Goal: Task Accomplishment & Management: Manage account settings

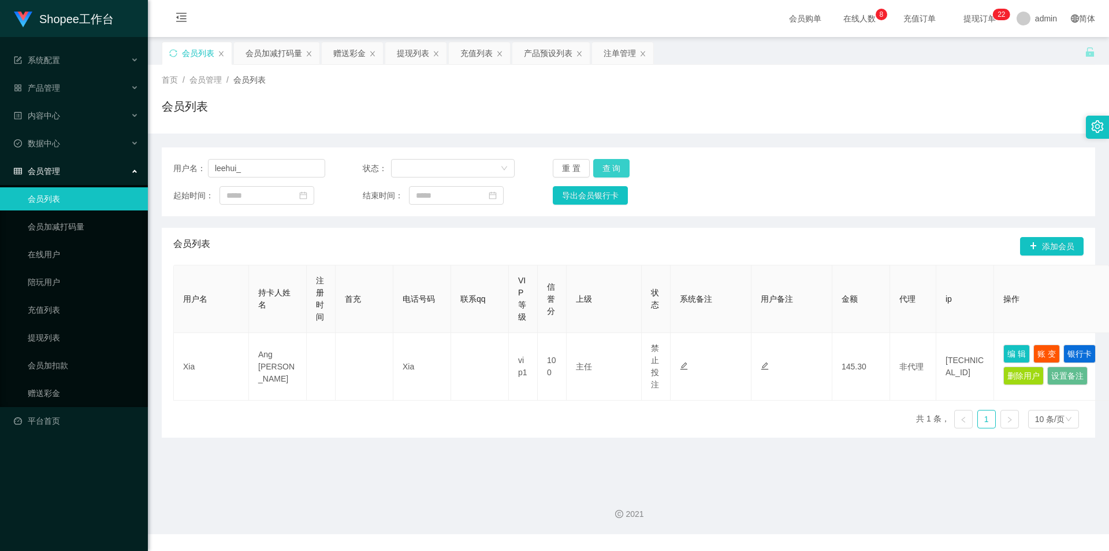
type input "leehui_"
click at [612, 167] on button "查 询" at bounding box center [611, 168] width 37 height 18
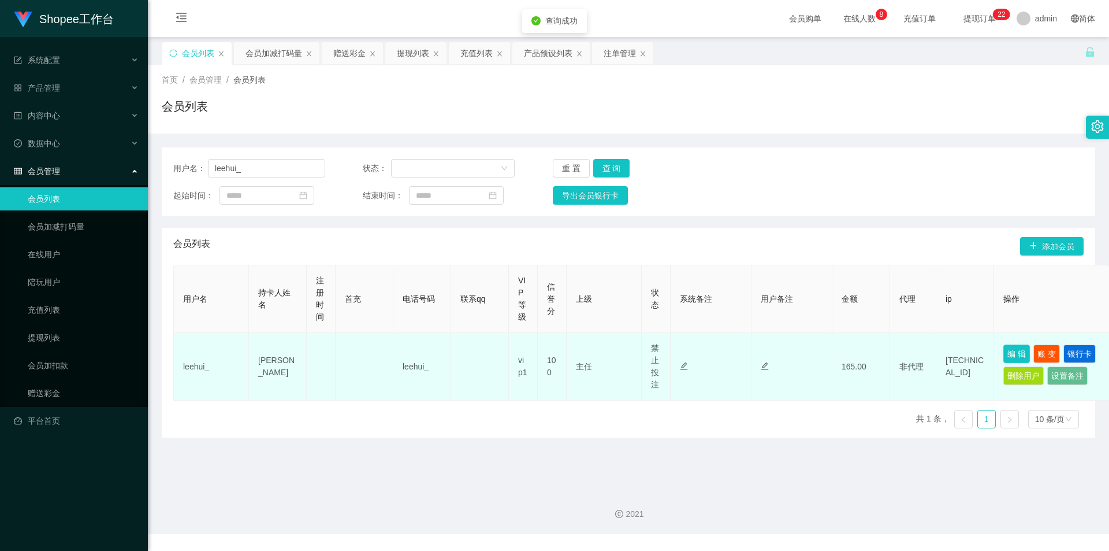
click at [1026, 351] on button "编 辑" at bounding box center [1017, 353] width 27 height 18
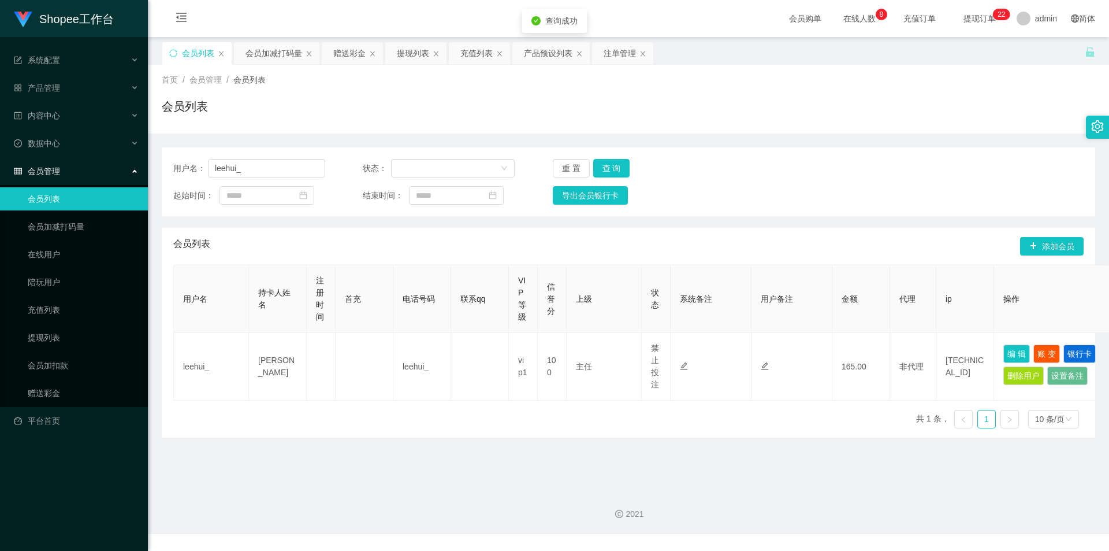
type input "leehui_"
type input "[PERSON_NAME]"
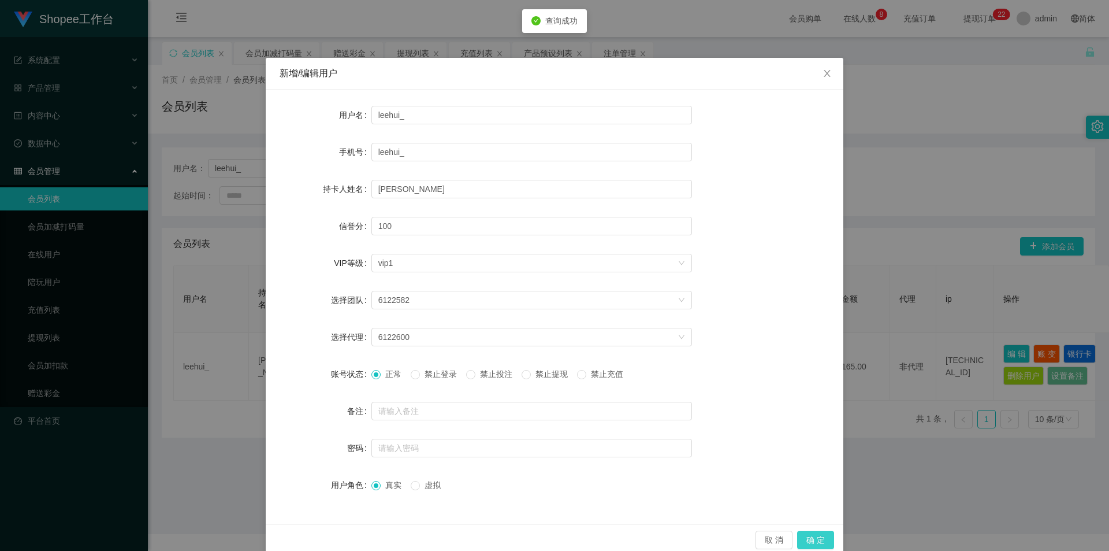
click at [808, 536] on button "确 定" at bounding box center [815, 539] width 37 height 18
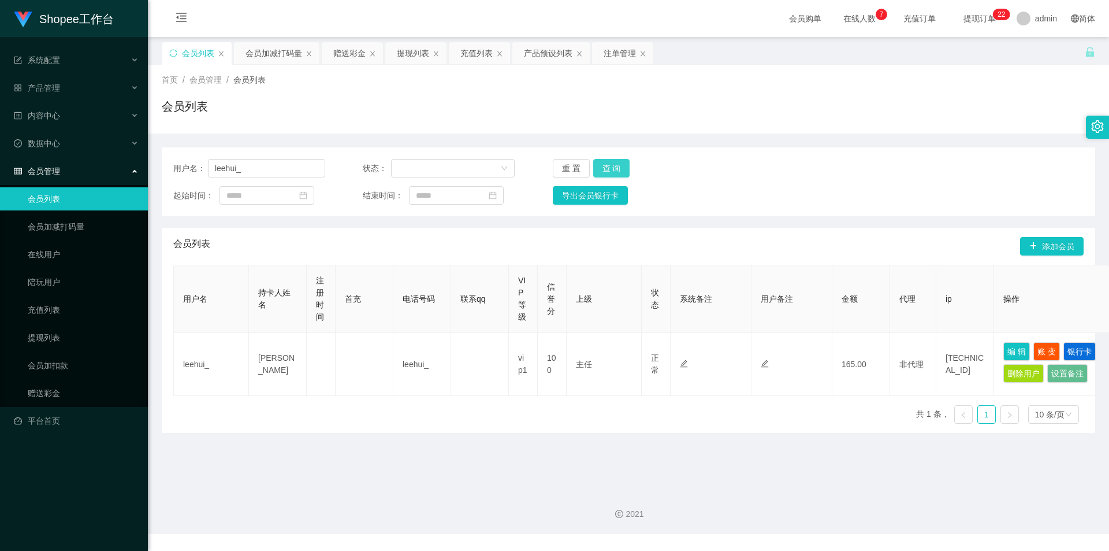
click at [617, 166] on button "查 询" at bounding box center [611, 168] width 37 height 18
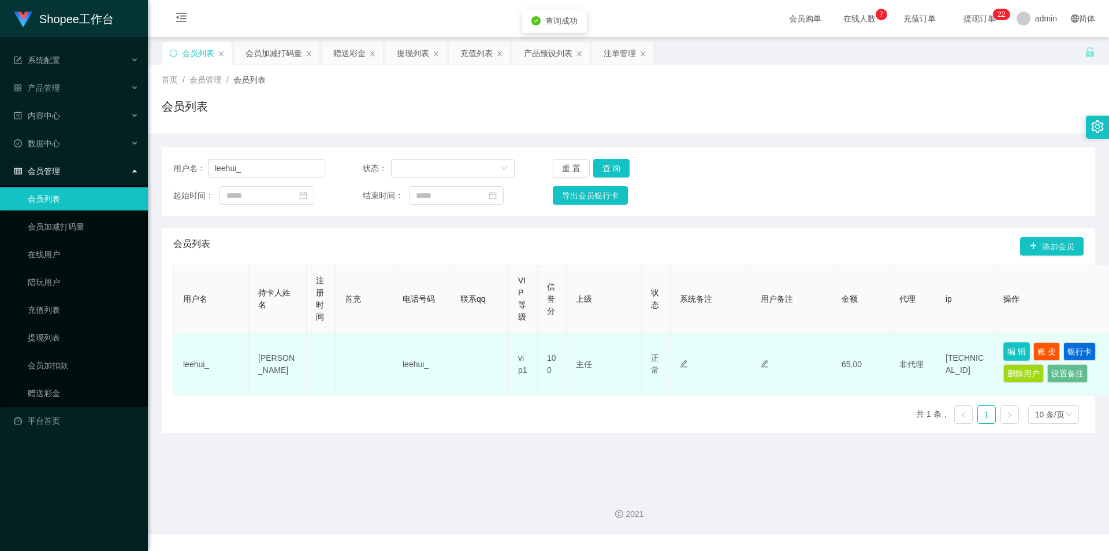
click at [1008, 342] on button "编 辑" at bounding box center [1017, 351] width 27 height 18
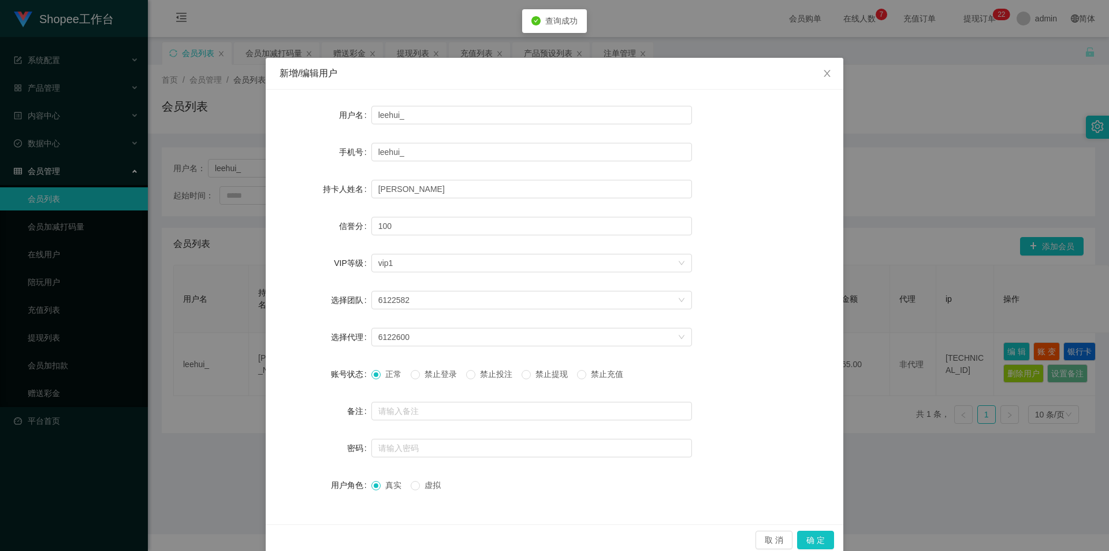
click at [492, 377] on span "禁止投注" at bounding box center [497, 373] width 42 height 9
click at [820, 541] on button "确 定" at bounding box center [815, 539] width 37 height 18
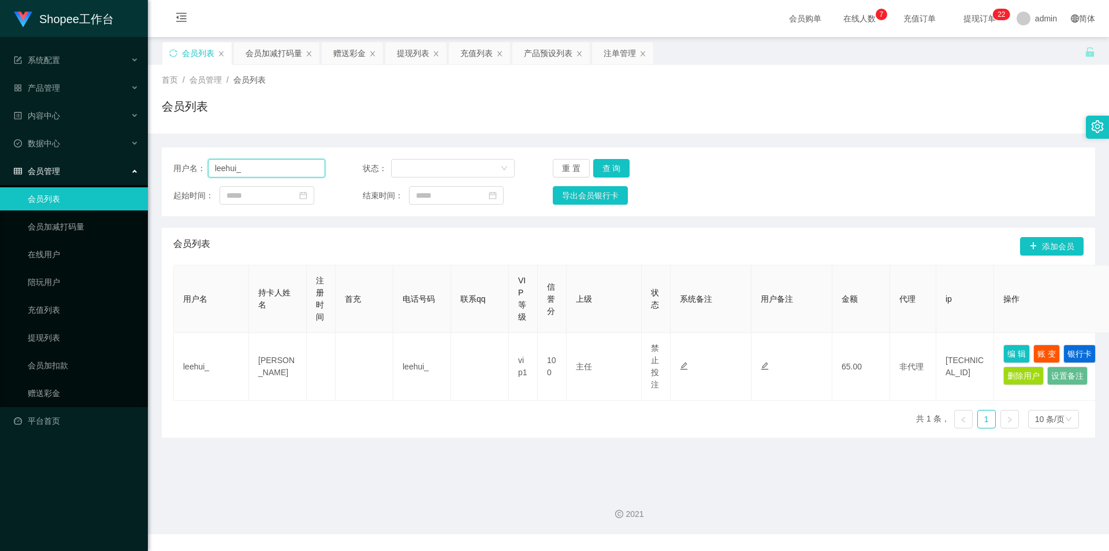
click at [267, 160] on input "leehui_" at bounding box center [266, 168] width 117 height 18
drag, startPoint x: 257, startPoint y: 51, endPoint x: 258, endPoint y: 61, distance: 10.4
click at [257, 51] on div "会员加减打码量" at bounding box center [274, 53] width 57 height 22
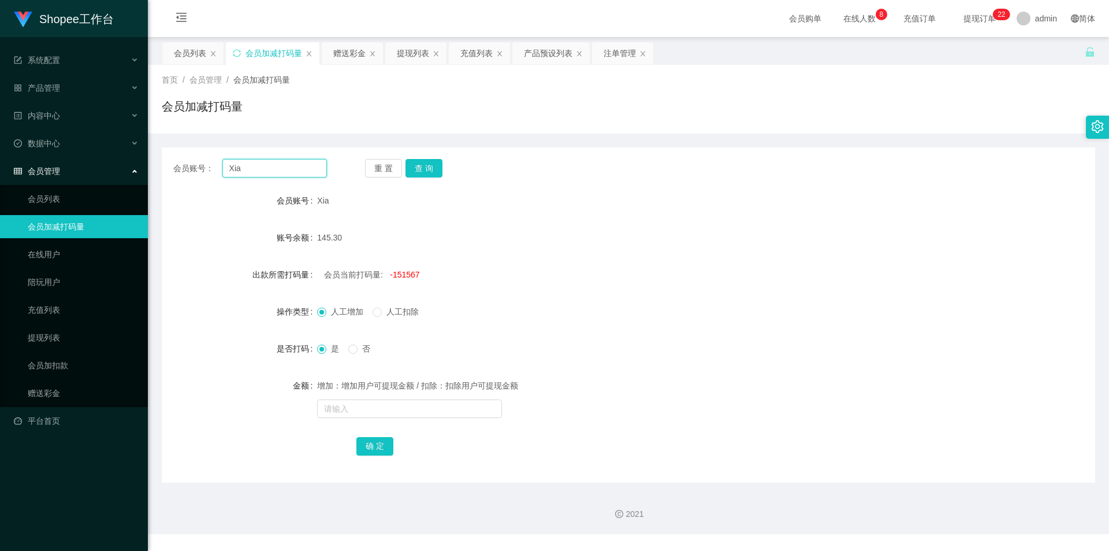
click at [294, 173] on input "Xia" at bounding box center [274, 168] width 105 height 18
paste input "leehui_"
type input "leehui_"
click at [429, 164] on button "查 询" at bounding box center [424, 168] width 37 height 18
click at [192, 51] on div "会员列表" at bounding box center [190, 53] width 32 height 22
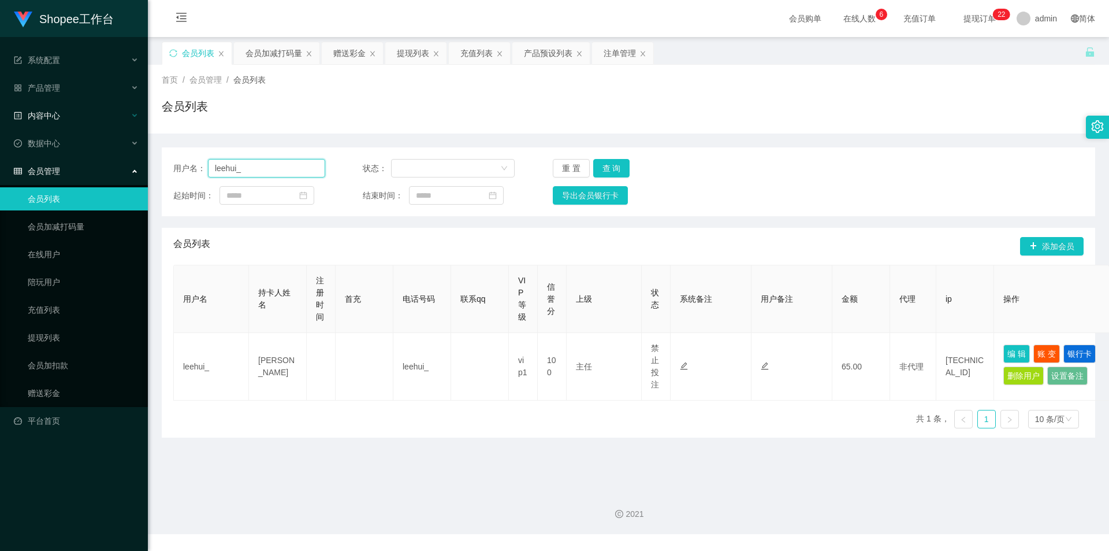
drag, startPoint x: 307, startPoint y: 170, endPoint x: 8, endPoint y: 116, distance: 303.6
click at [0, 119] on section "Shopee工作台 系统配置 产品管理 产品列表 产品预设列表 开奖记录 注单管理 即时注单 内容中心 数据中心 会员管理 会员列表 会员加减打码量 在线用户…" at bounding box center [554, 267] width 1109 height 534
click at [618, 162] on button "查 询" at bounding box center [611, 168] width 37 height 18
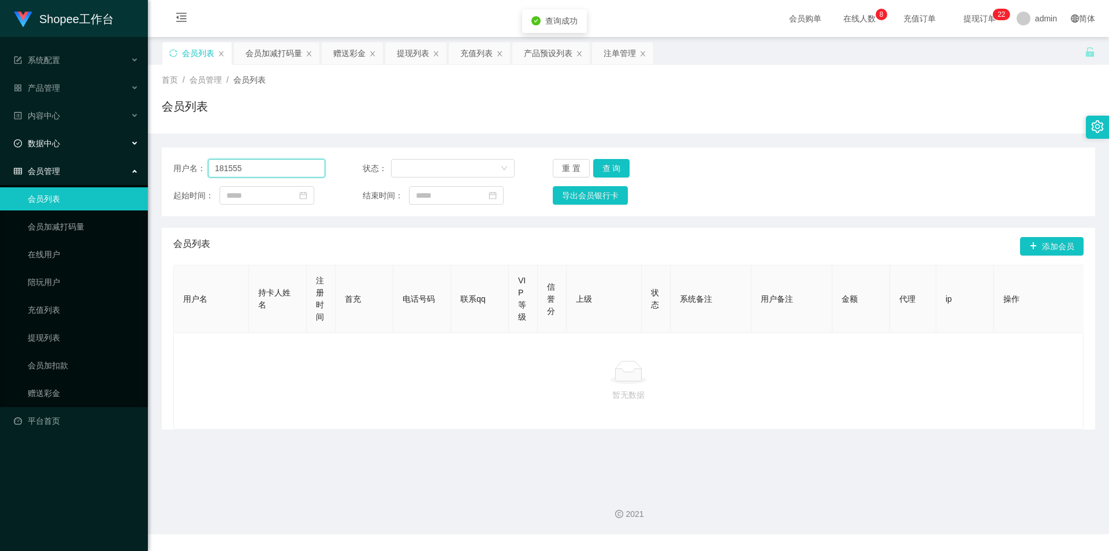
drag, startPoint x: 249, startPoint y: 166, endPoint x: 69, endPoint y: 146, distance: 181.4
click at [0, 153] on section "Shopee工作台 系统配置 产品管理 产品列表 产品预设列表 开奖记录 注单管理 即时注单 内容中心 数据中心 会员管理 会员列表 会员加减打码量 在线用户…" at bounding box center [554, 267] width 1109 height 534
type input "081555"
click at [625, 168] on button "查 询" at bounding box center [611, 168] width 37 height 18
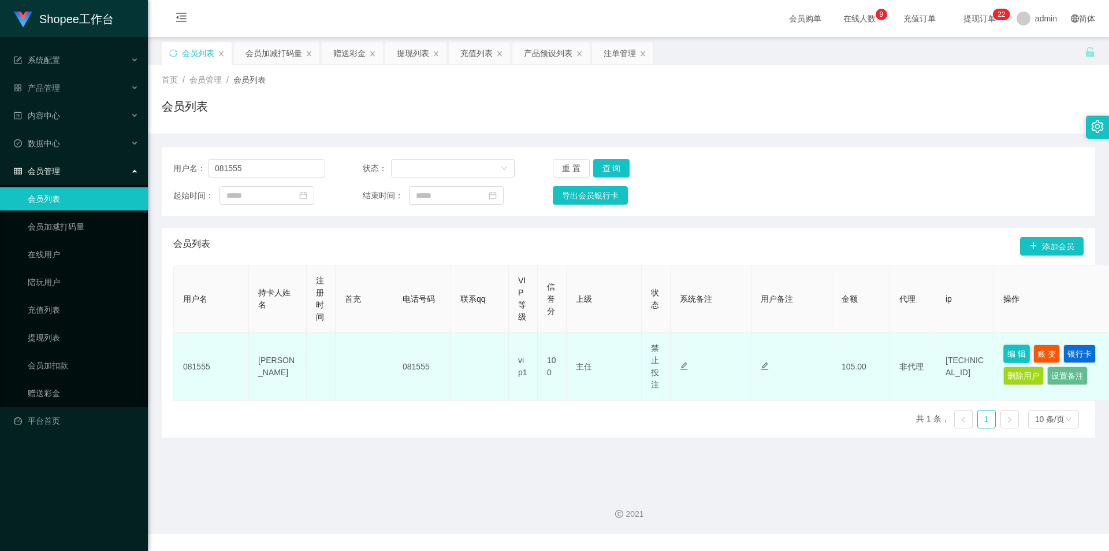
click at [1024, 352] on button "编 辑" at bounding box center [1017, 353] width 27 height 18
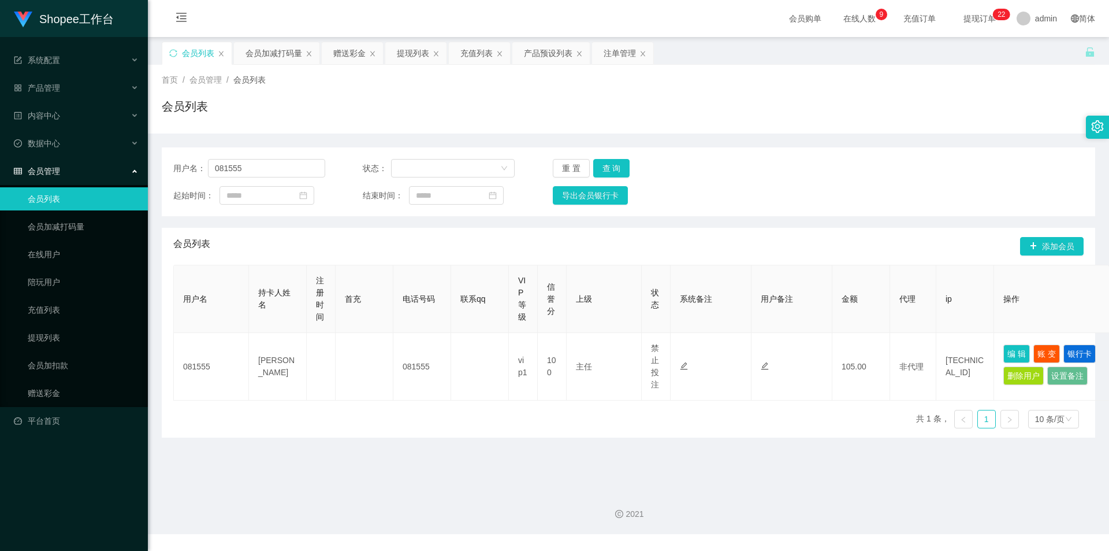
type input "081555"
type input "[PERSON_NAME]"
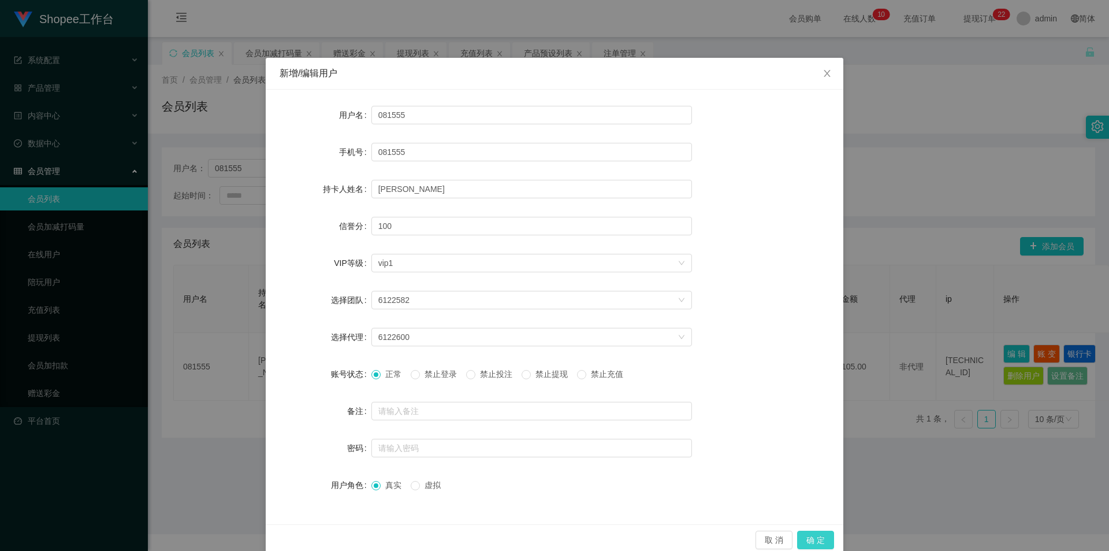
click at [822, 541] on button "确 定" at bounding box center [815, 539] width 37 height 18
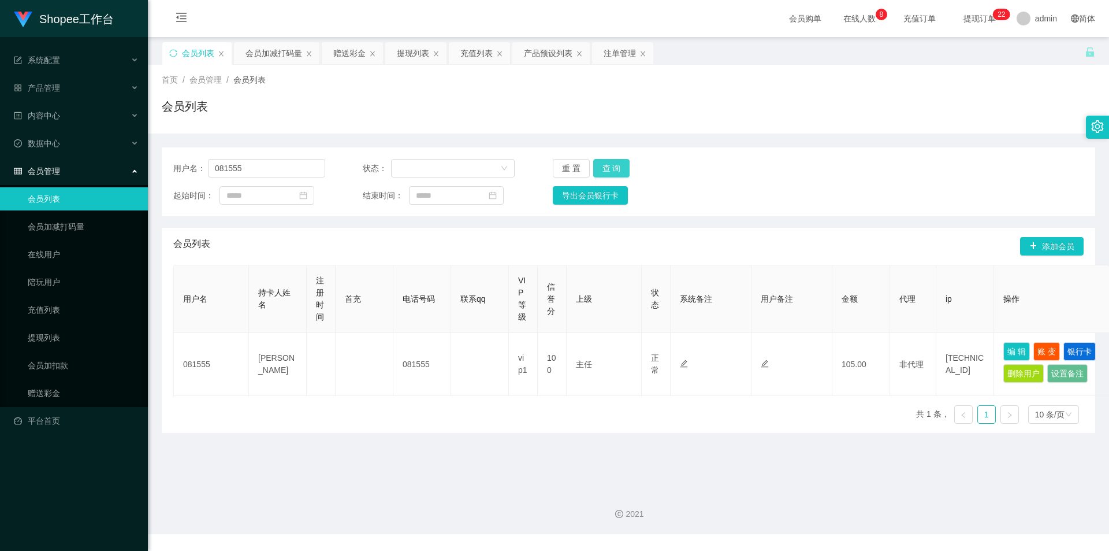
click at [623, 164] on button "查 询" at bounding box center [611, 168] width 37 height 18
click at [619, 166] on button "查 询" at bounding box center [611, 168] width 37 height 18
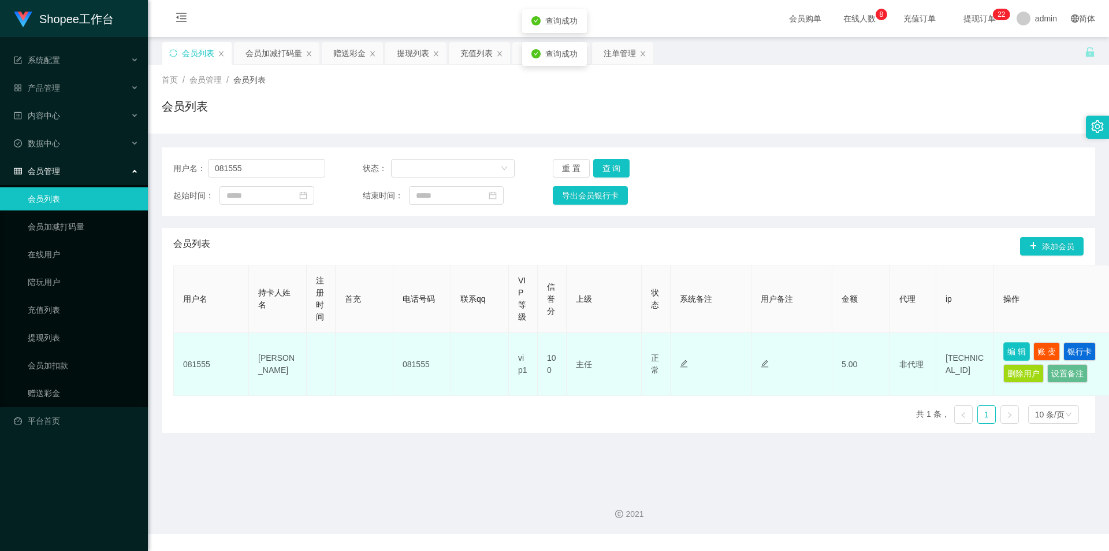
click at [1016, 354] on button "编 辑" at bounding box center [1017, 351] width 27 height 18
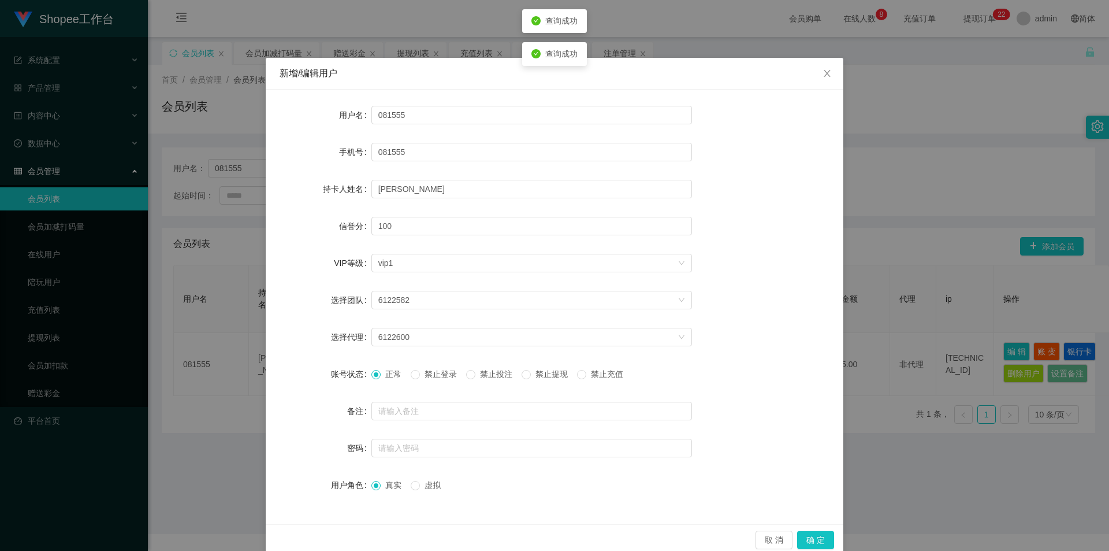
click at [493, 376] on span "禁止投注" at bounding box center [497, 373] width 42 height 9
click at [823, 533] on button "确 定" at bounding box center [815, 539] width 37 height 18
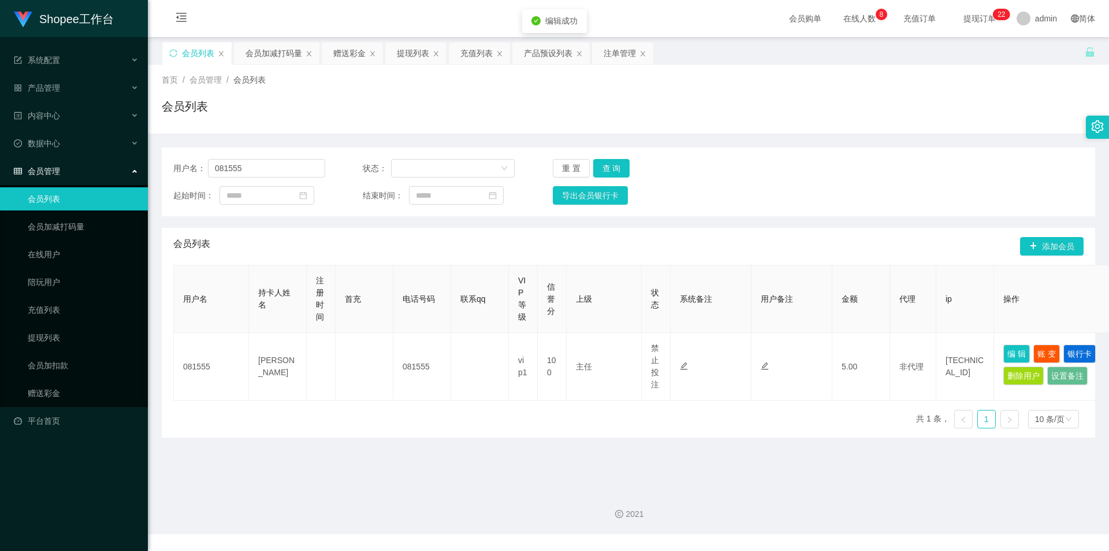
click at [276, 65] on div "首页 / 会员管理 / 会员列表 / 会员列表" at bounding box center [629, 99] width 962 height 69
click at [276, 55] on div "会员加减打码量" at bounding box center [274, 53] width 57 height 22
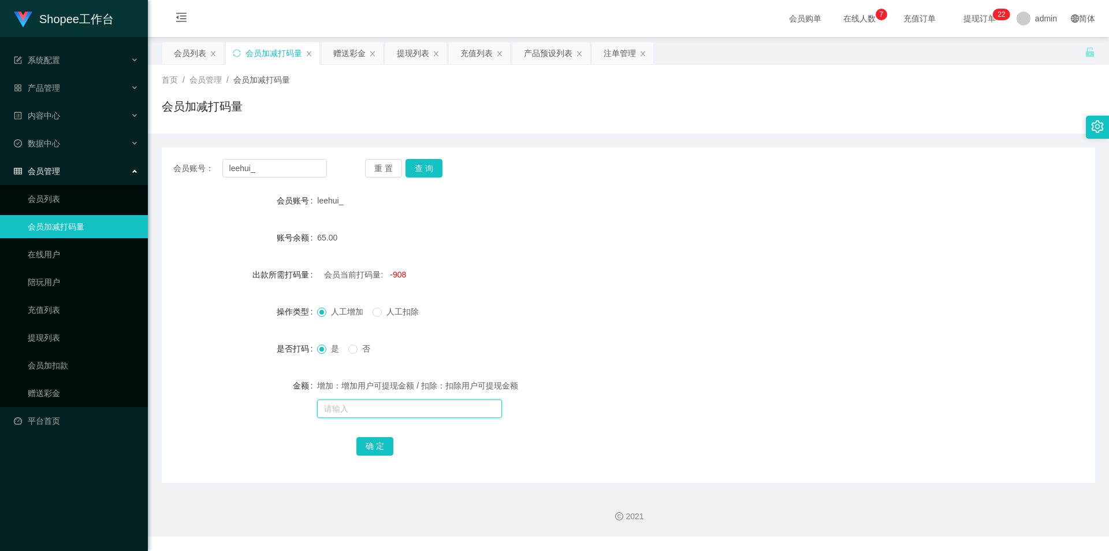
click at [384, 413] on input "text" at bounding box center [409, 408] width 185 height 18
type input "5300"
click at [192, 49] on div "会员列表" at bounding box center [190, 53] width 32 height 22
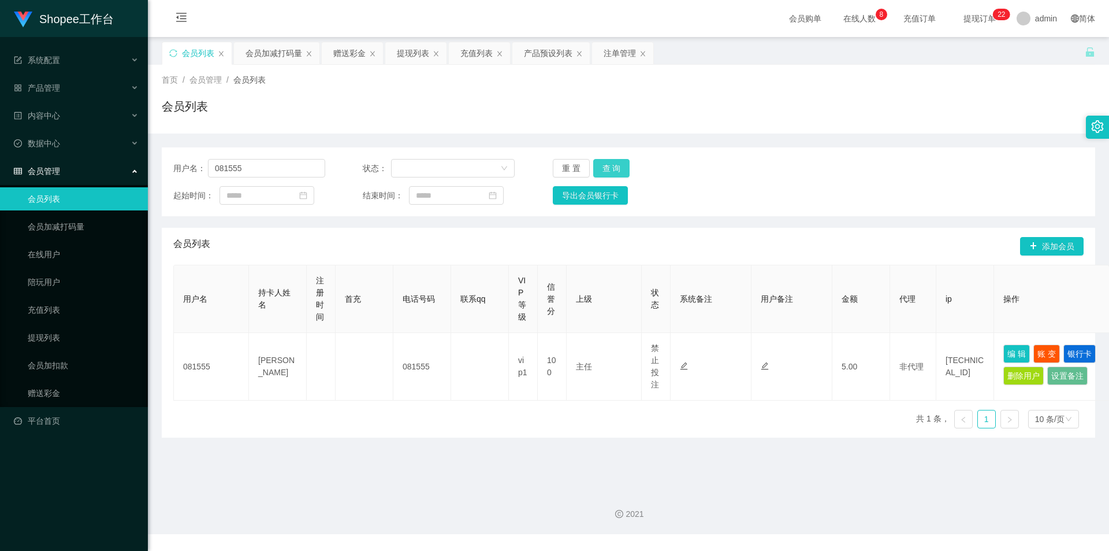
click at [597, 166] on button "查 询" at bounding box center [611, 168] width 37 height 18
click at [281, 55] on div "会员加减打码量" at bounding box center [274, 53] width 57 height 22
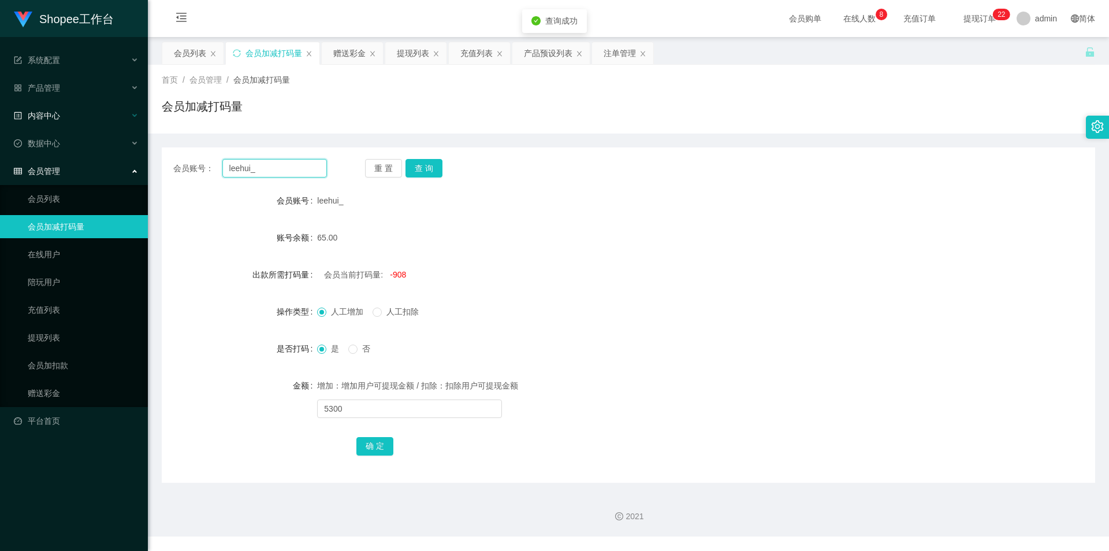
drag, startPoint x: 286, startPoint y: 172, endPoint x: 2, endPoint y: 118, distance: 288.8
click at [3, 120] on section "Shopee工作台 系统配置 产品管理 产品列表 产品预设列表 开奖记录 注单管理 即时注单 内容中心 数据中心 会员管理 会员列表 会员加减打码量 在线用户…" at bounding box center [554, 268] width 1109 height 536
drag, startPoint x: 369, startPoint y: 447, endPoint x: 352, endPoint y: 446, distance: 16.2
click at [369, 447] on button "确 定" at bounding box center [375, 446] width 37 height 18
drag, startPoint x: 287, startPoint y: 164, endPoint x: 373, endPoint y: 166, distance: 86.7
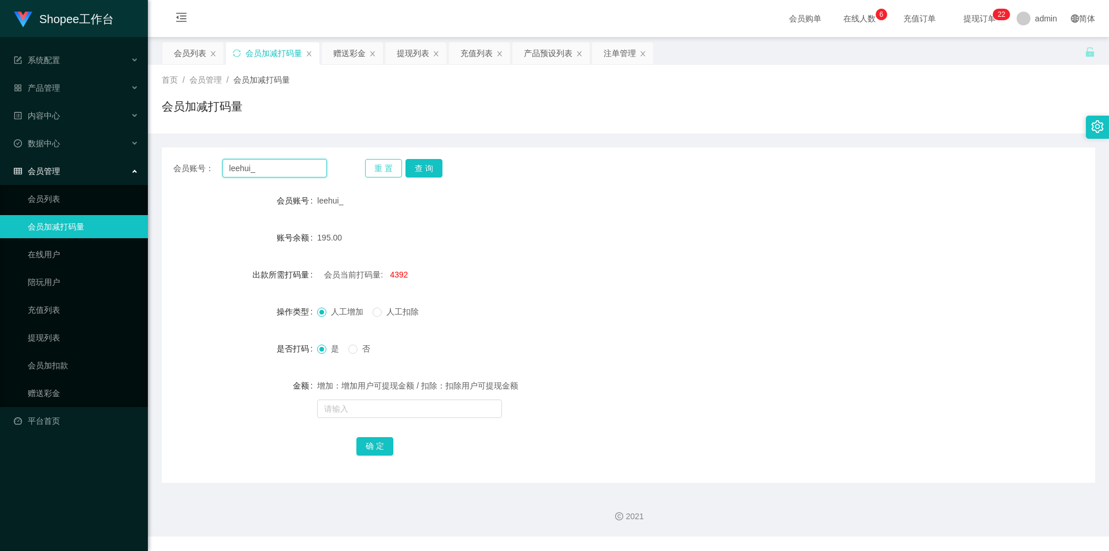
click at [287, 164] on input "leehui_" at bounding box center [274, 168] width 105 height 18
paste input "081555"
type input "081555"
drag, startPoint x: 425, startPoint y: 166, endPoint x: 405, endPoint y: 199, distance: 38.8
click at [425, 167] on button "查 询" at bounding box center [424, 168] width 37 height 18
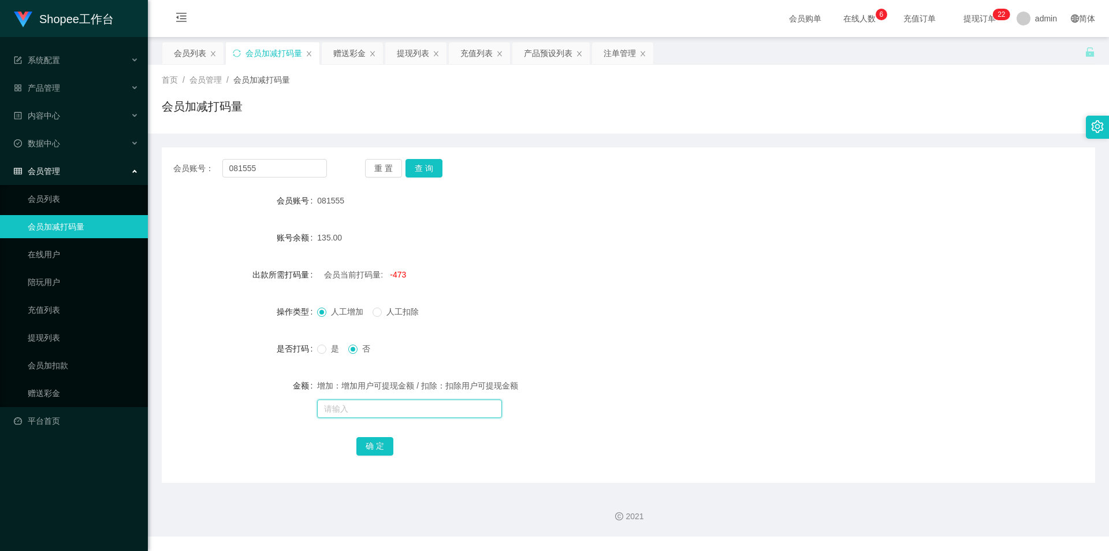
click at [434, 414] on input "text" at bounding box center [409, 408] width 185 height 18
type input "5300"
drag, startPoint x: 322, startPoint y: 343, endPoint x: 327, endPoint y: 373, distance: 29.9
click at [322, 343] on label "是" at bounding box center [330, 349] width 27 height 12
click at [384, 450] on button "确 定" at bounding box center [375, 446] width 37 height 18
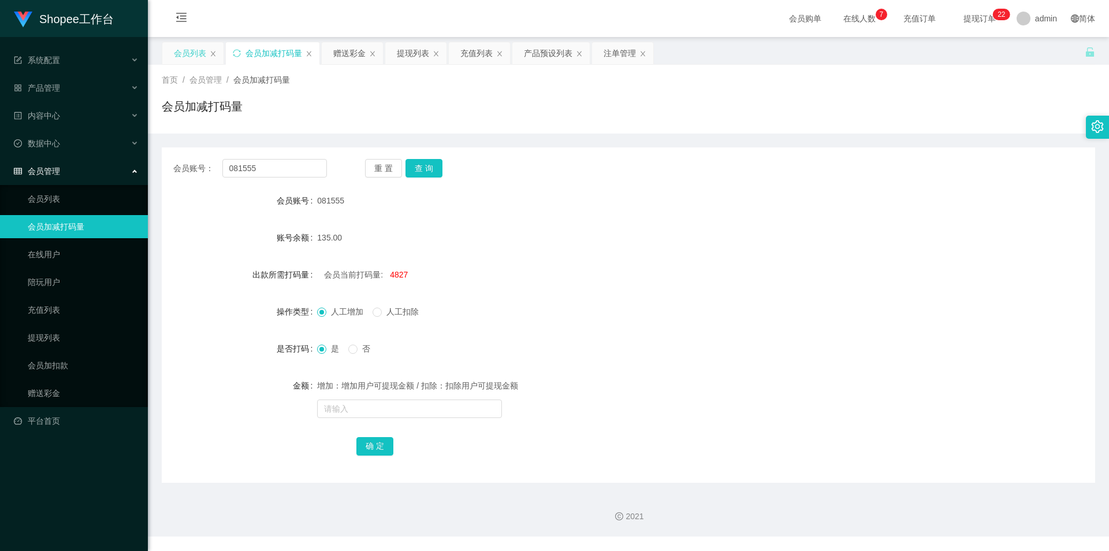
click at [195, 51] on div "会员列表" at bounding box center [190, 53] width 32 height 22
